Goal: Task Accomplishment & Management: Manage account settings

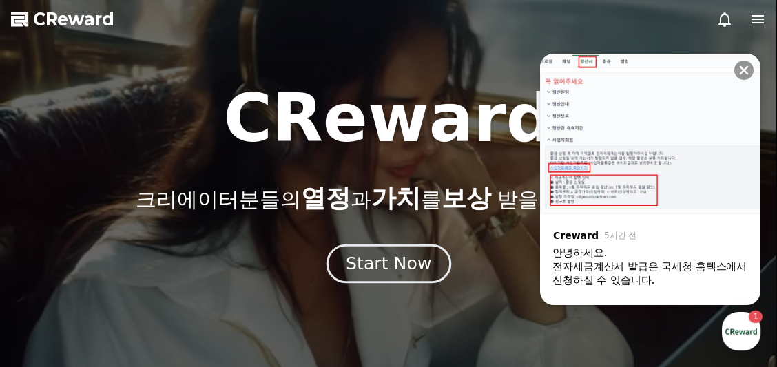
click at [399, 259] on div "Start Now" at bounding box center [388, 263] width 85 height 23
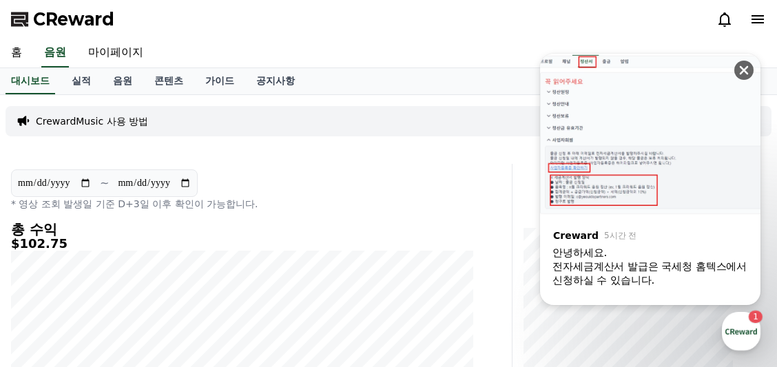
click at [741, 67] on icon at bounding box center [743, 70] width 9 height 9
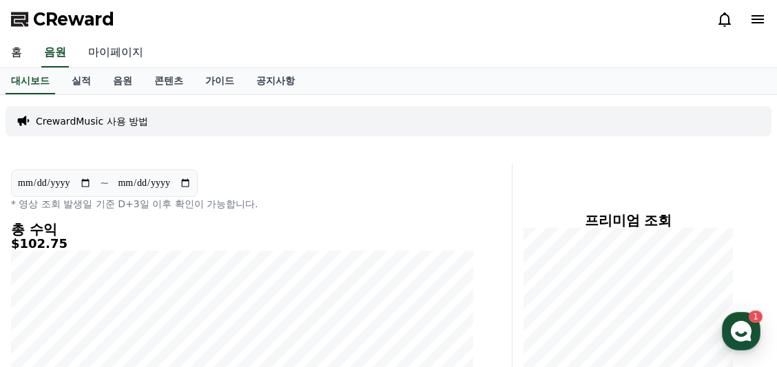
click at [97, 48] on link "마이페이지" at bounding box center [115, 53] width 77 height 29
select select "**********"
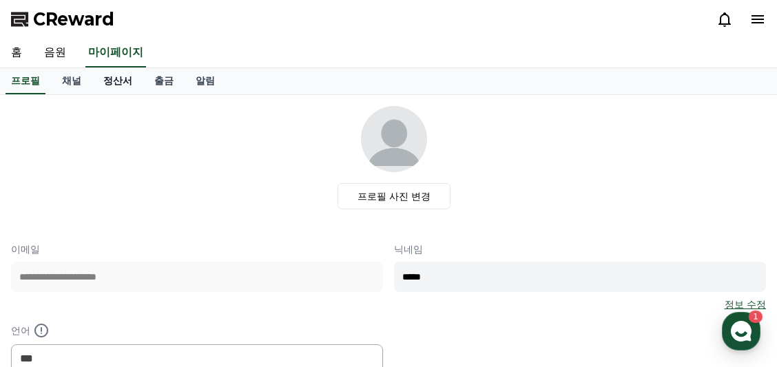
click at [123, 74] on link "정산서" at bounding box center [117, 81] width 51 height 26
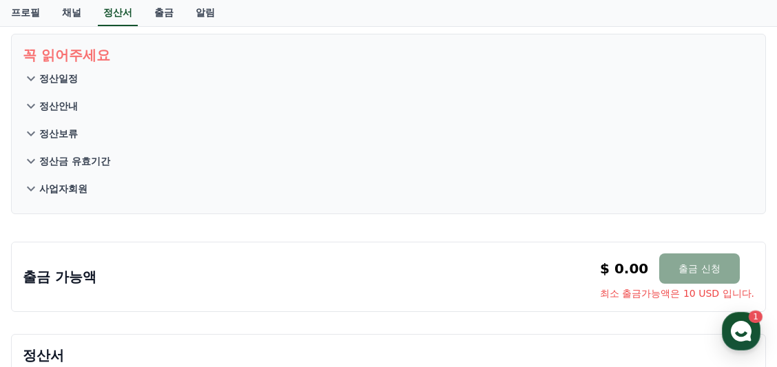
scroll to position [45, 0]
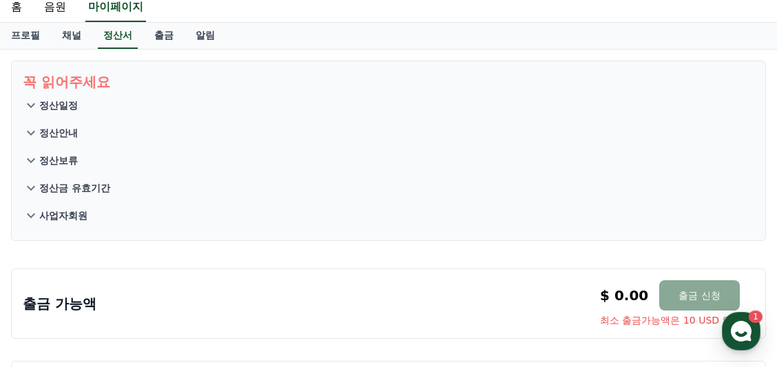
click at [74, 209] on p "사업자회원" at bounding box center [63, 216] width 48 height 14
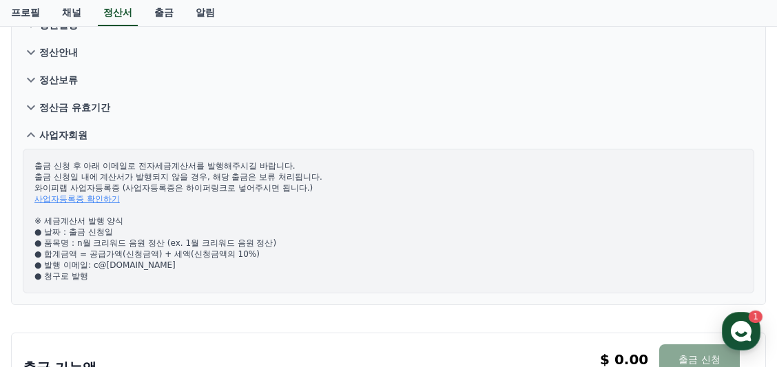
scroll to position [144, 0]
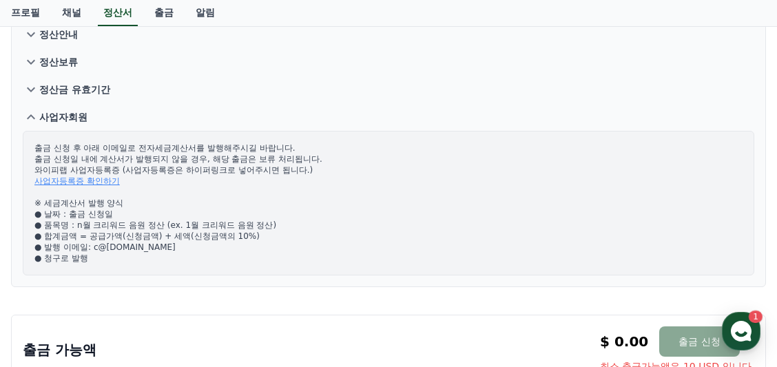
click at [78, 182] on link "사업자등록증 확인하기" at bounding box center [76, 181] width 85 height 10
drag, startPoint x: 192, startPoint y: 248, endPoint x: 96, endPoint y: 250, distance: 96.4
click at [96, 250] on p "출금 신청 후 아래 이메일로 전자세금계산서를 발행해주시길 바랍니다. 출금 신청일 내에 계산서가 발행되지 않을 경우, 해당 출금은 보류 처리됩니…" at bounding box center [388, 203] width 708 height 121
copy p "c@[DOMAIN_NAME]"
click at [142, 265] on div "출금 신청 후 아래 이메일로 전자세금계산서를 발행해주시길 바랍니다. 출금 신청일 내에 계산서가 발행되지 않을 경우, 해당 출금은 보류 처리됩니…" at bounding box center [388, 203] width 731 height 145
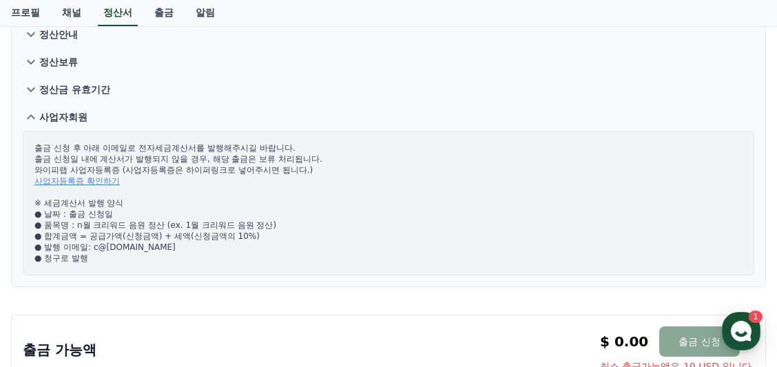
drag, startPoint x: 107, startPoint y: 247, endPoint x: 187, endPoint y: 248, distance: 79.2
click at [187, 248] on p "출금 신청 후 아래 이메일로 전자세금계산서를 발행해주시길 바랍니다. 출금 신청일 내에 계산서가 발행되지 않을 경우, 해당 출금은 보류 처리됩니…" at bounding box center [388, 203] width 708 height 121
copy p "[DOMAIN_NAME]"
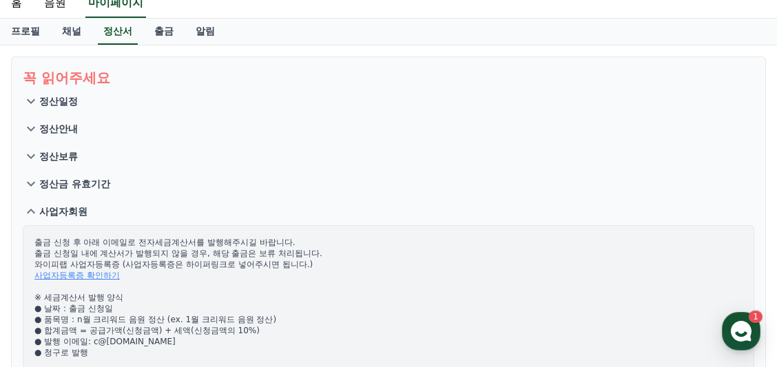
scroll to position [0, 0]
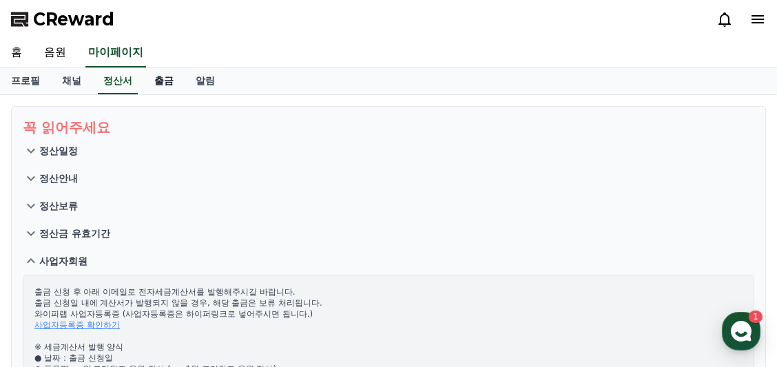
click at [166, 79] on link "출금" at bounding box center [163, 81] width 41 height 26
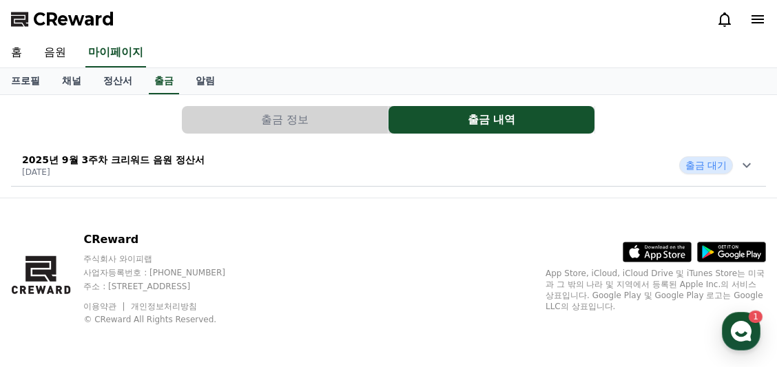
click at [305, 126] on button "출금 정보" at bounding box center [285, 120] width 206 height 28
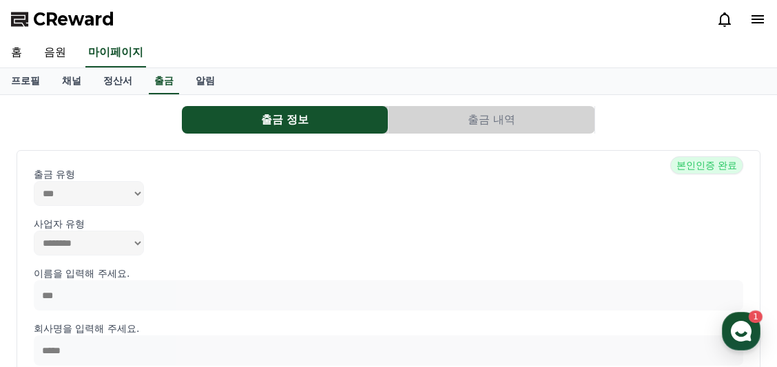
click at [427, 125] on button "출금 내역" at bounding box center [491, 120] width 206 height 28
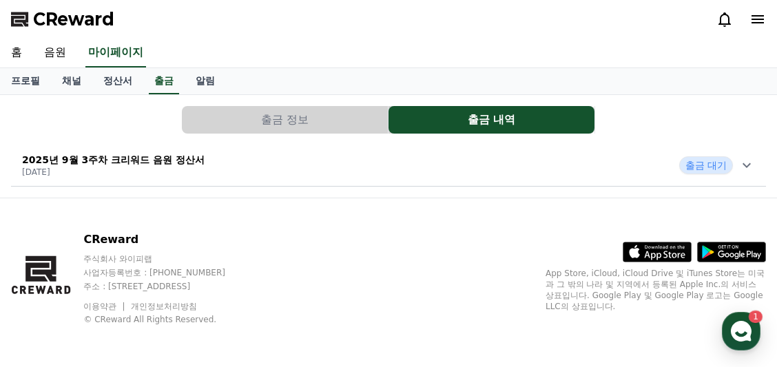
click at [747, 164] on icon at bounding box center [746, 165] width 17 height 17
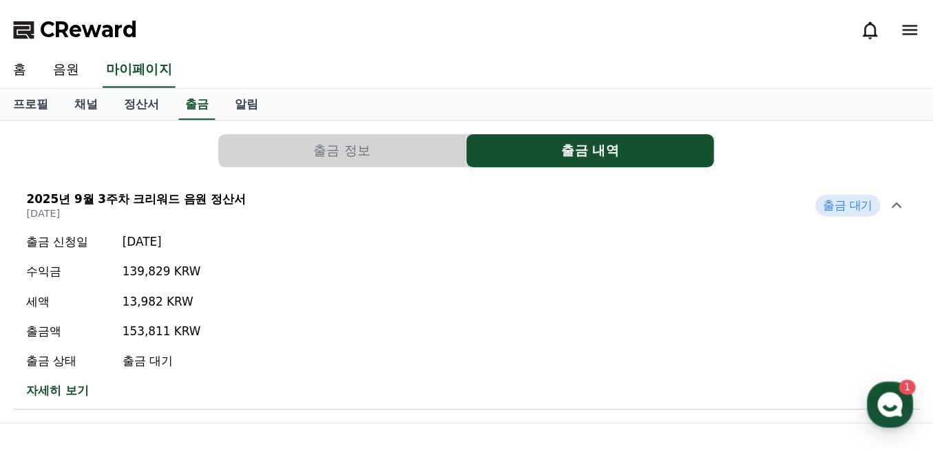
scroll to position [45, 0]
